Goal: Task Accomplishment & Management: Manage account settings

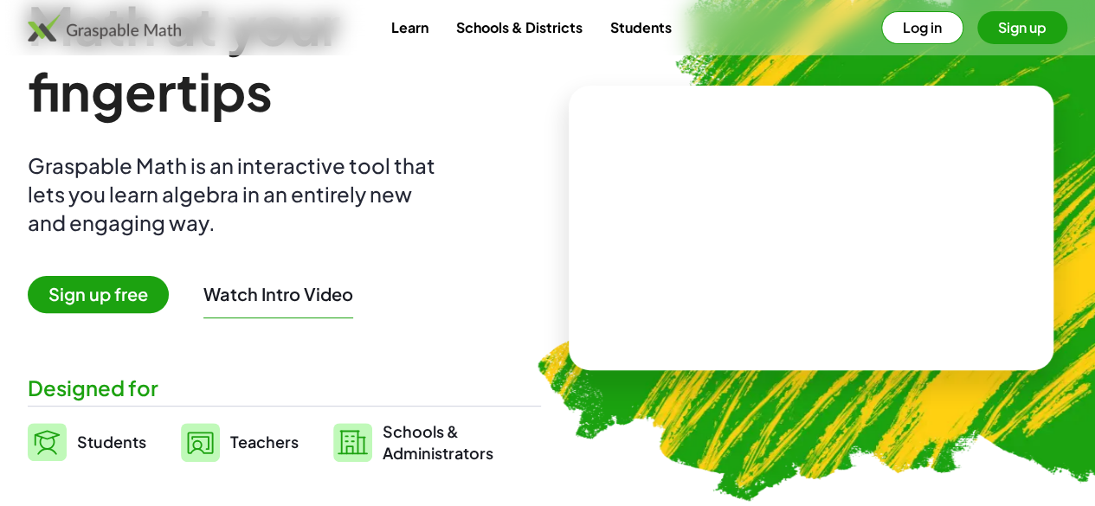
scroll to position [133, 0]
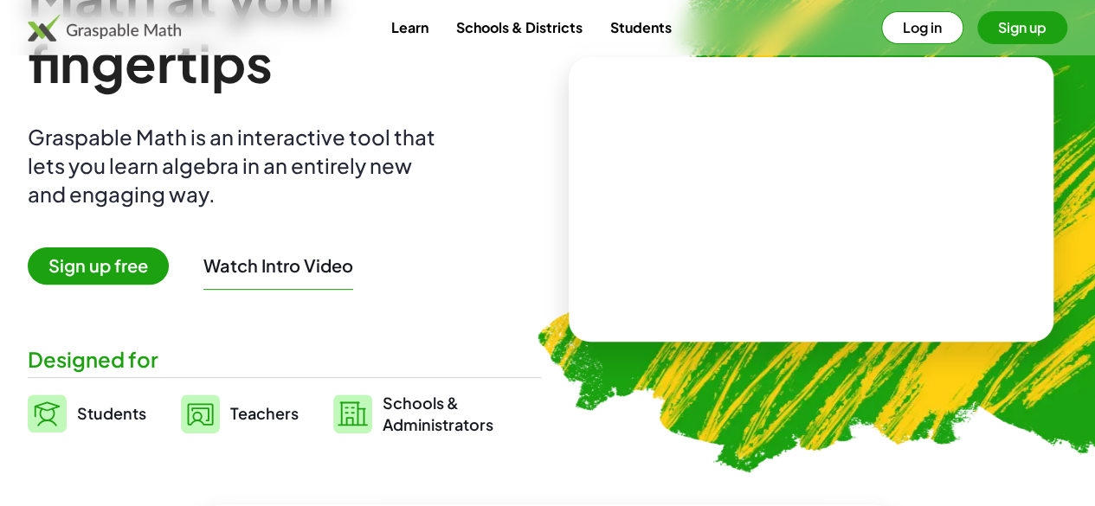
click at [113, 270] on span "Sign up free" at bounding box center [98, 266] width 141 height 37
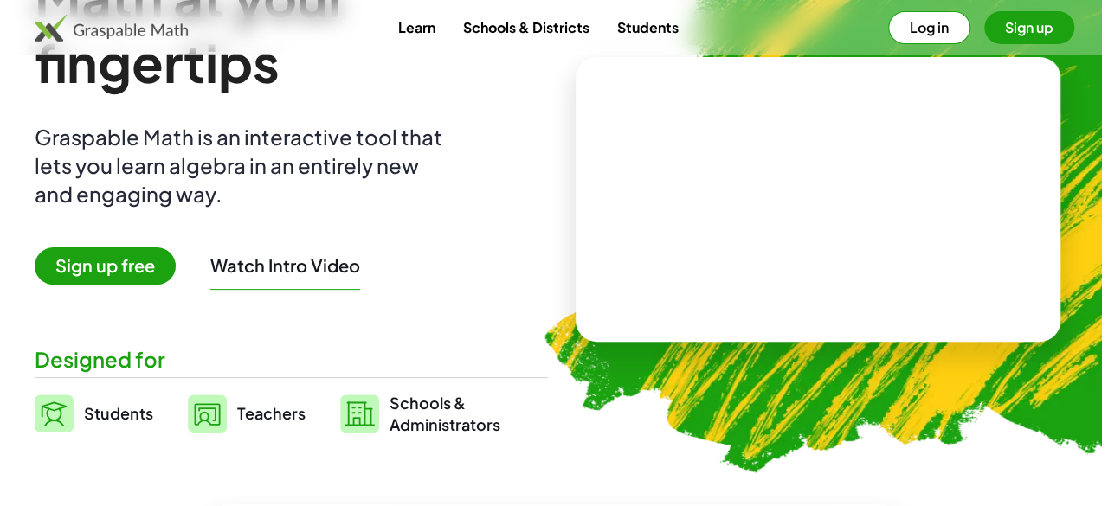
scroll to position [0, 0]
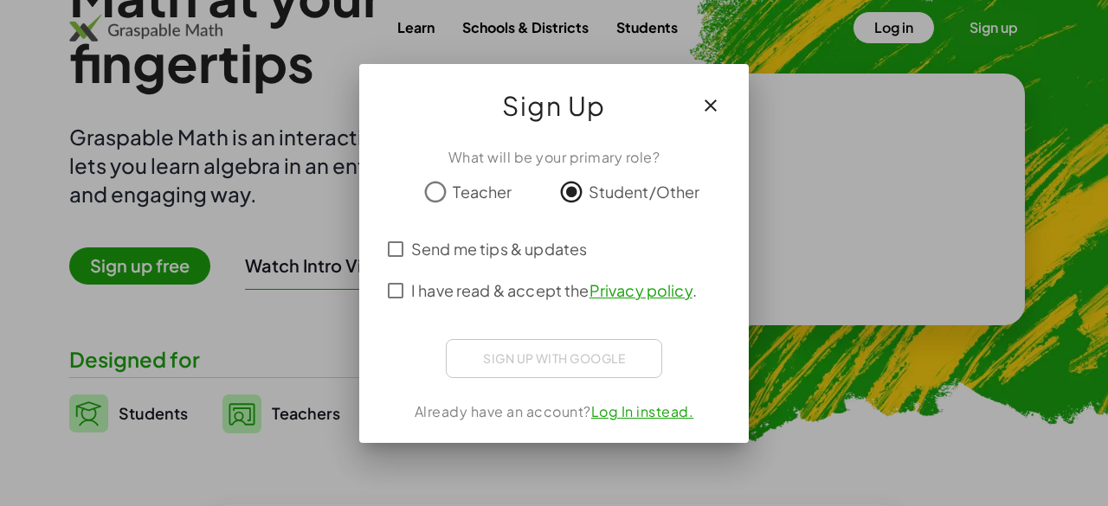
click at [525, 361] on div "Sign up with Google Iniciar sesión con Google Iniciar sesión con Google. Se abr…" at bounding box center [554, 358] width 216 height 39
click at [583, 368] on div "Sign up with Google Iniciar sesión con Google Iniciar sesión con Google. Se abr…" at bounding box center [554, 358] width 216 height 39
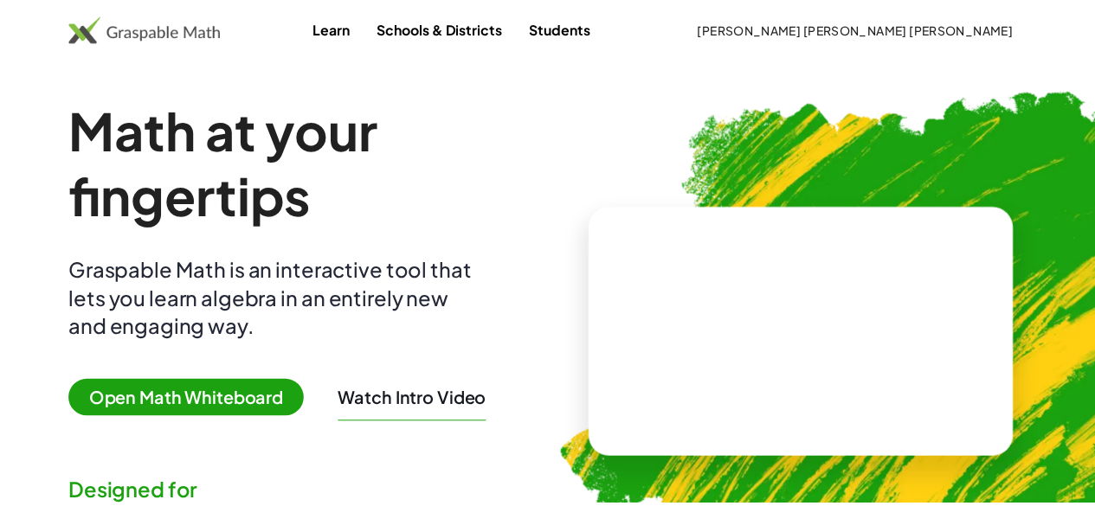
scroll to position [133, 0]
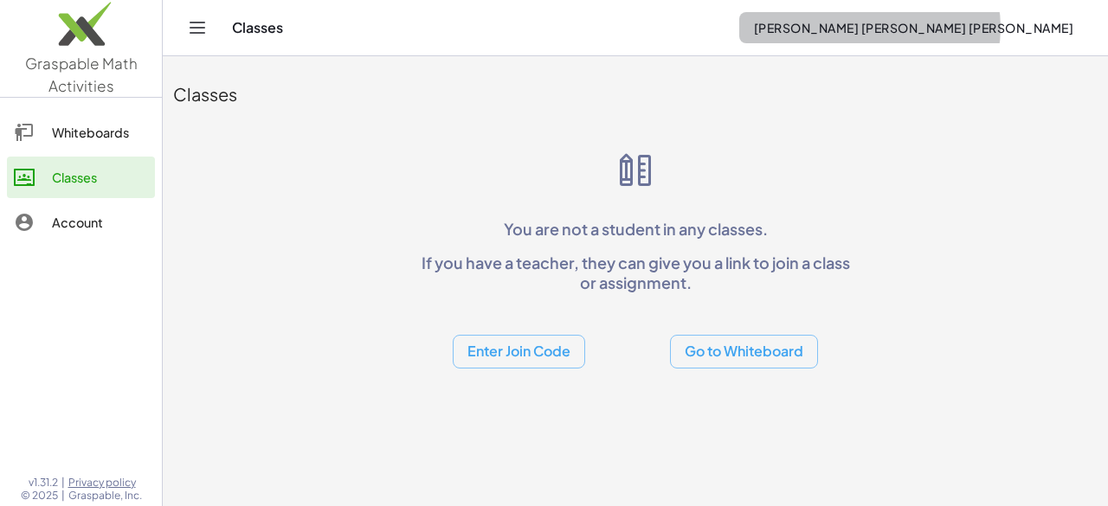
click at [852, 23] on span "[PERSON_NAME] [PERSON_NAME] [PERSON_NAME]" at bounding box center [913, 28] width 320 height 16
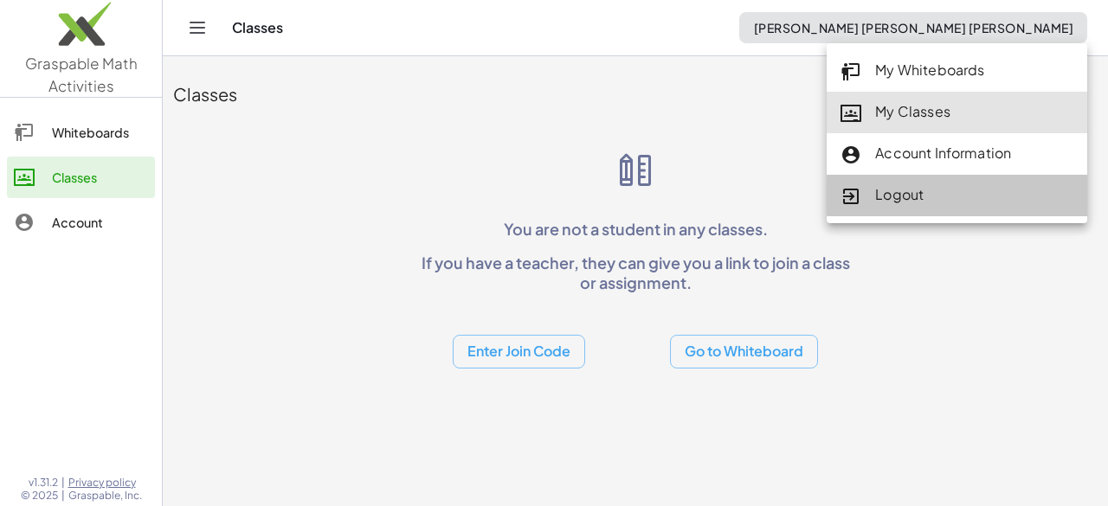
click at [881, 202] on div "Logout" at bounding box center [957, 195] width 233 height 23
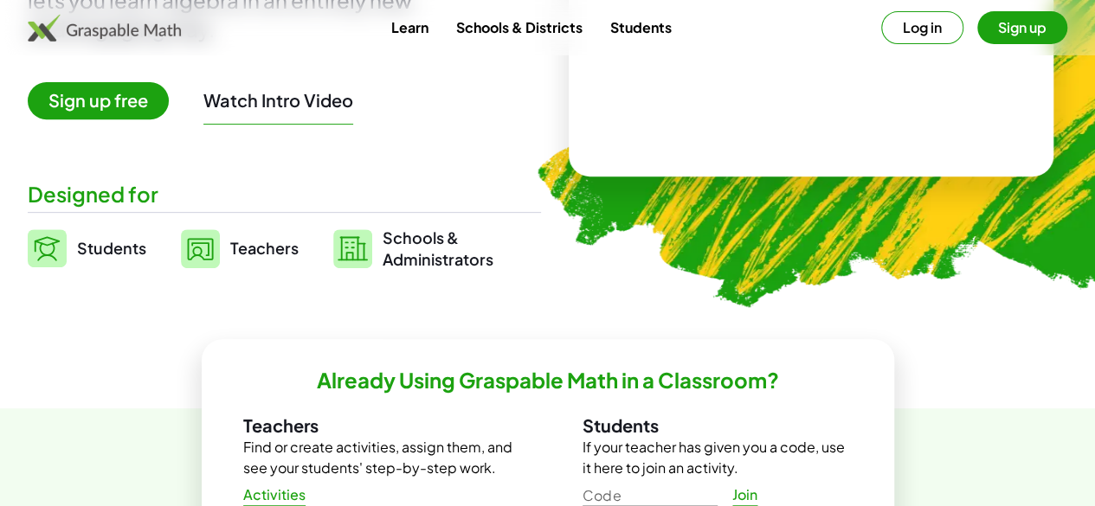
scroll to position [298, 0]
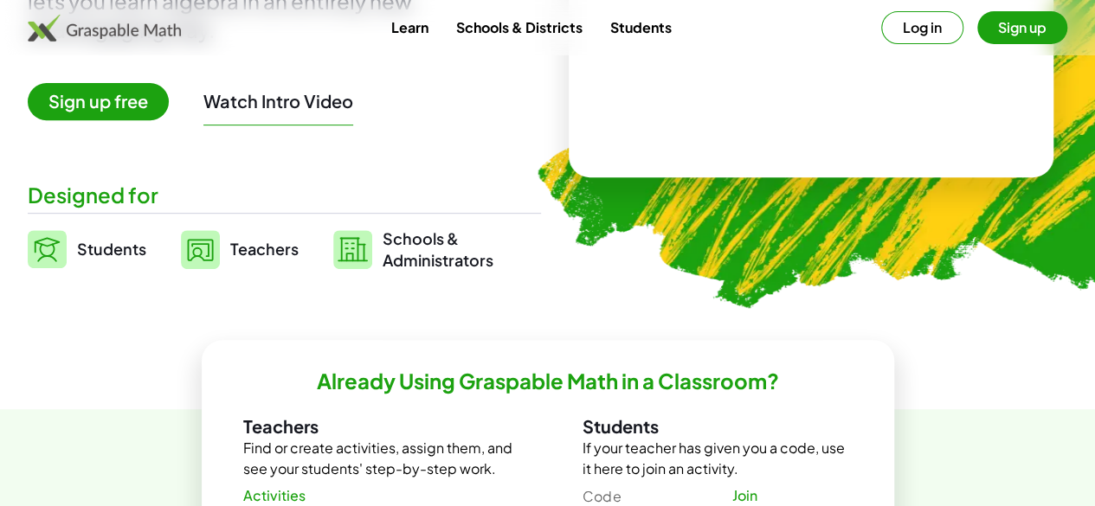
click at [416, 18] on link "Learn" at bounding box center [409, 27] width 65 height 32
